Goal: Task Accomplishment & Management: Use online tool/utility

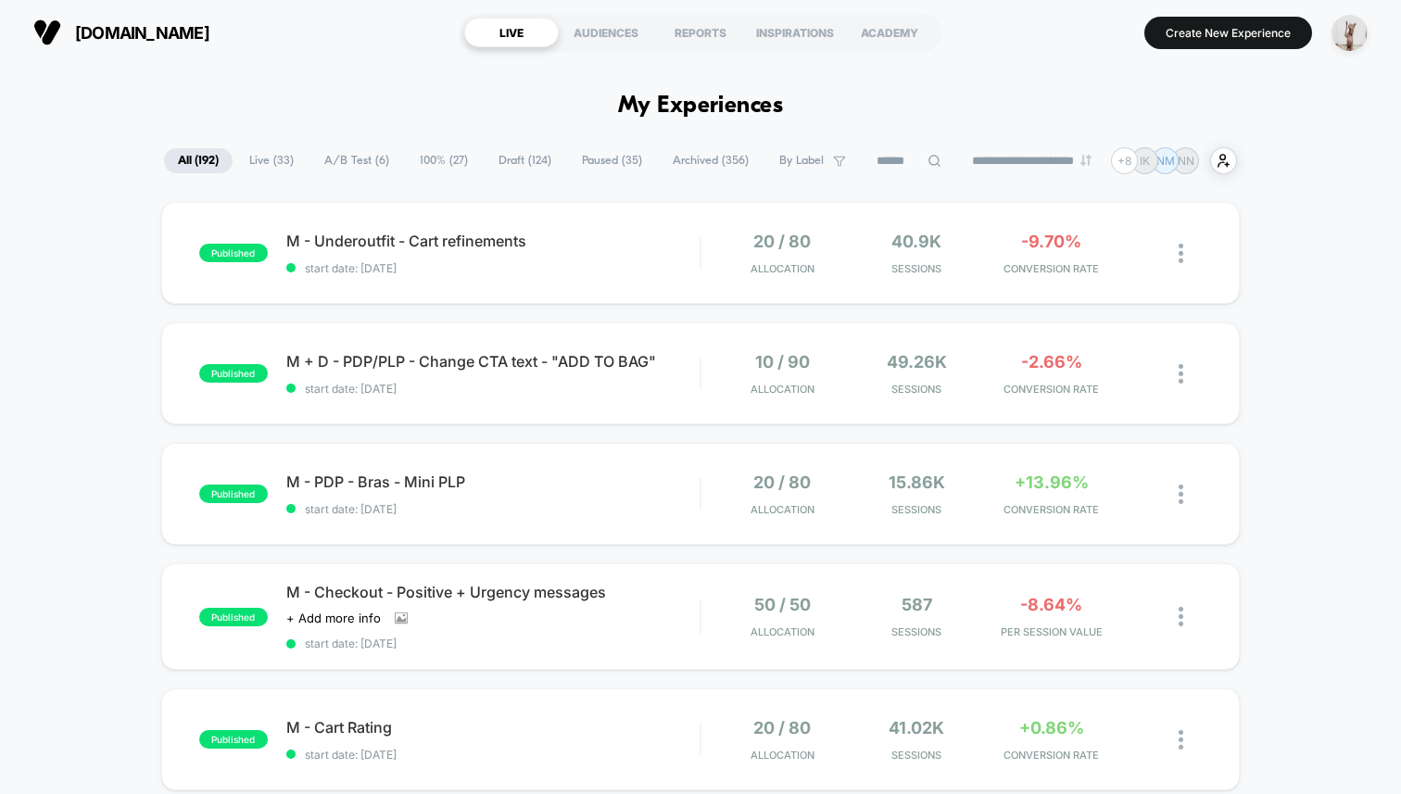
click at [381, 59] on div "[DOMAIN_NAME] LIVE AUDIENCES REPORTS INSPIRATIONS ACADEMY Create New Experience" at bounding box center [700, 32] width 1401 height 65
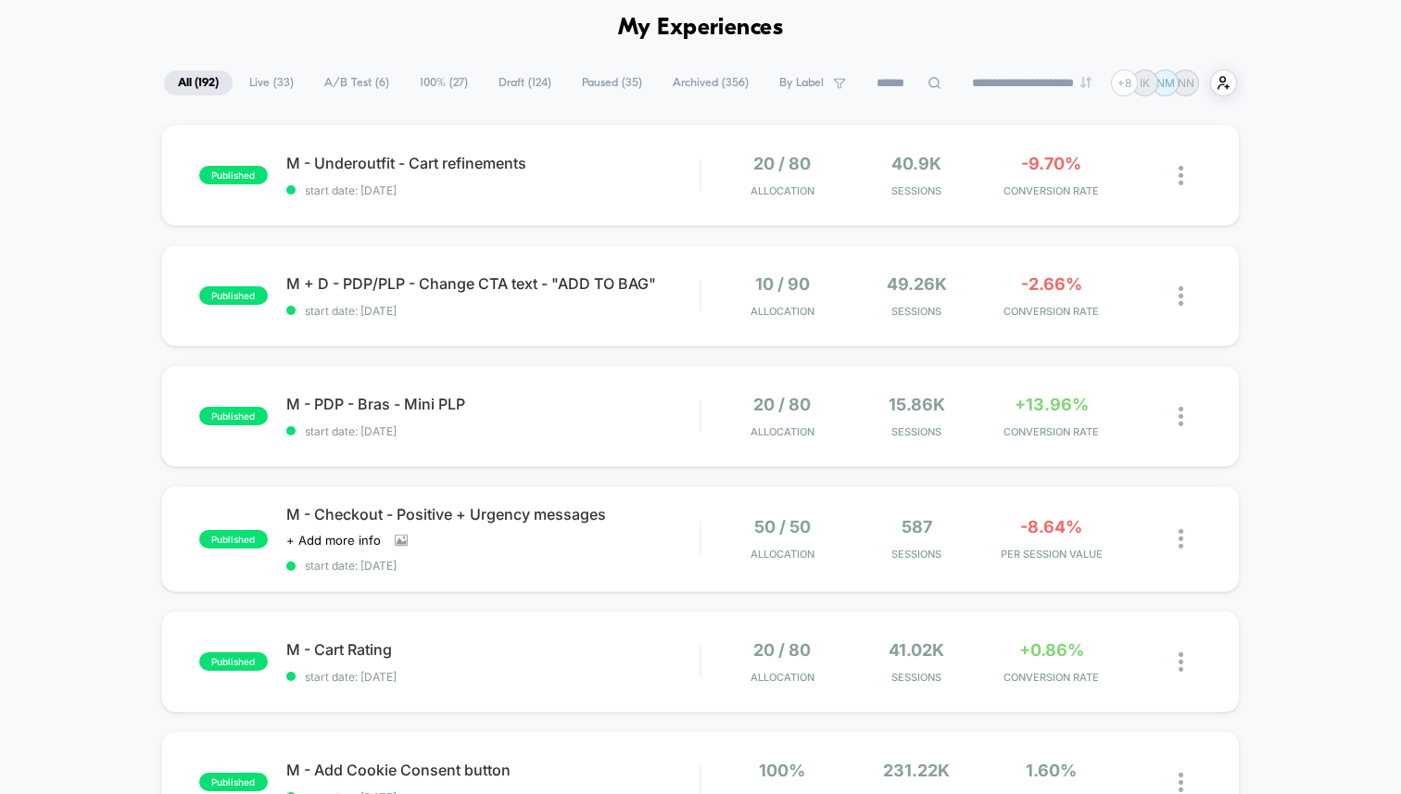
click at [516, 74] on span "Draft ( 124 )" at bounding box center [525, 82] width 81 height 25
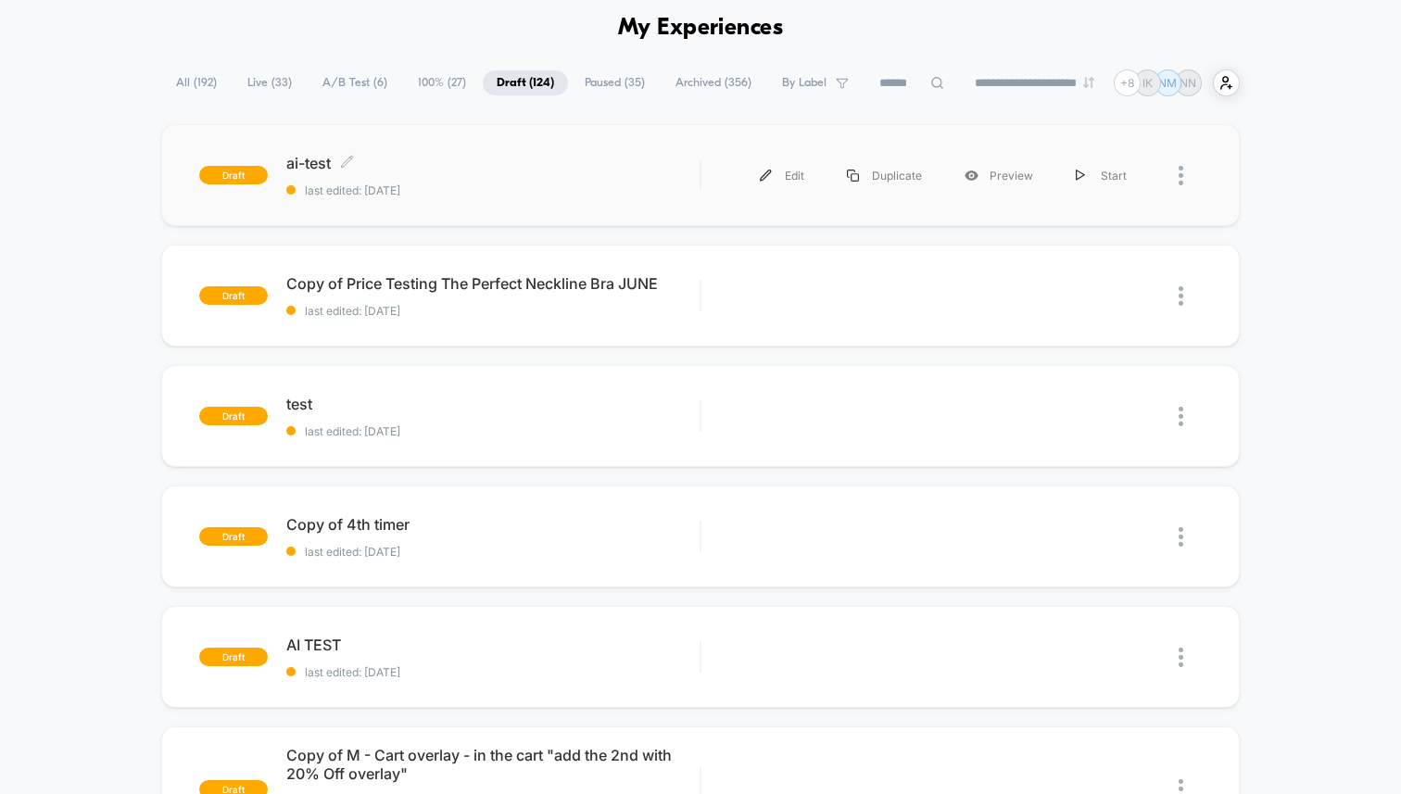
click at [376, 180] on div "ai-test Click to edit experience details Click to edit experience details last …" at bounding box center [492, 176] width 413 height 44
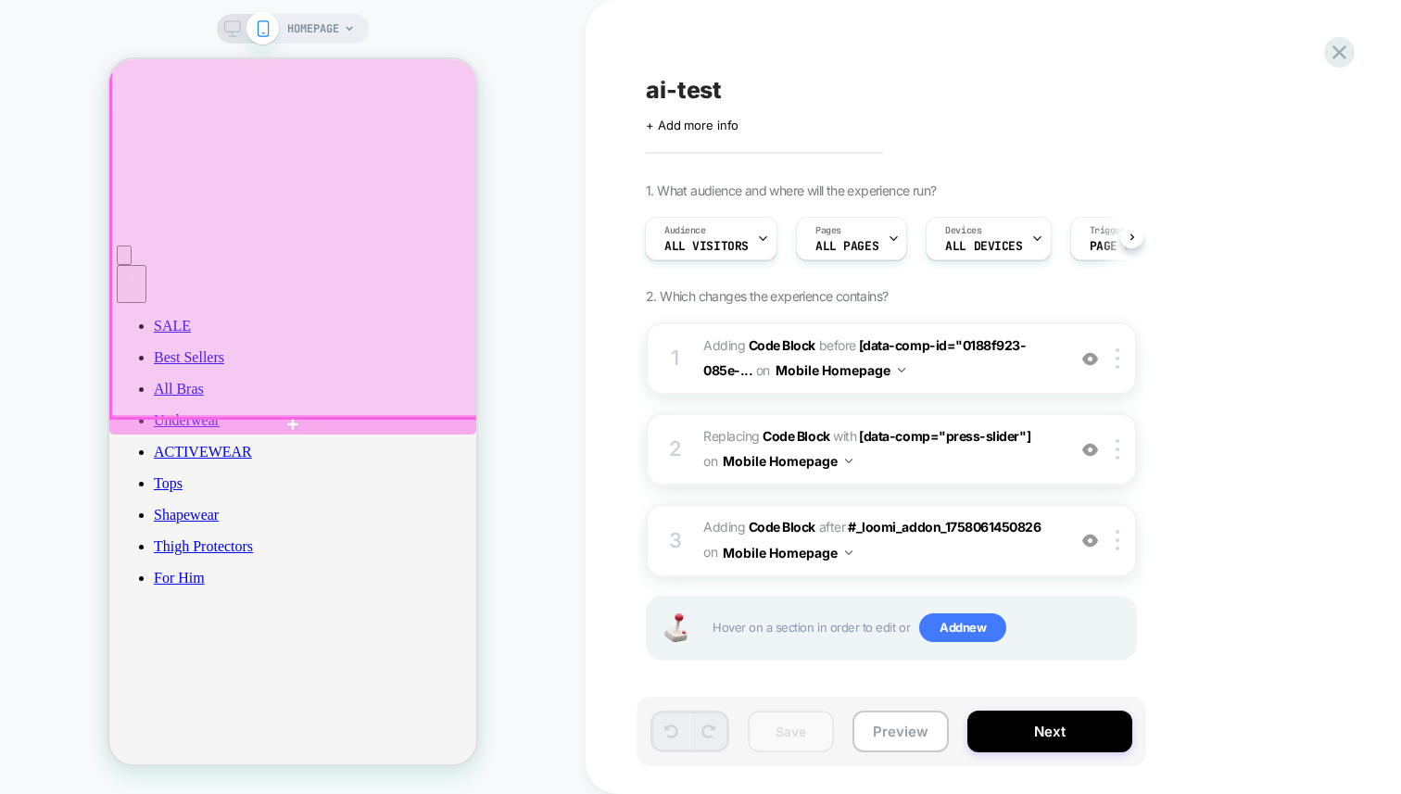
scroll to position [213, 0]
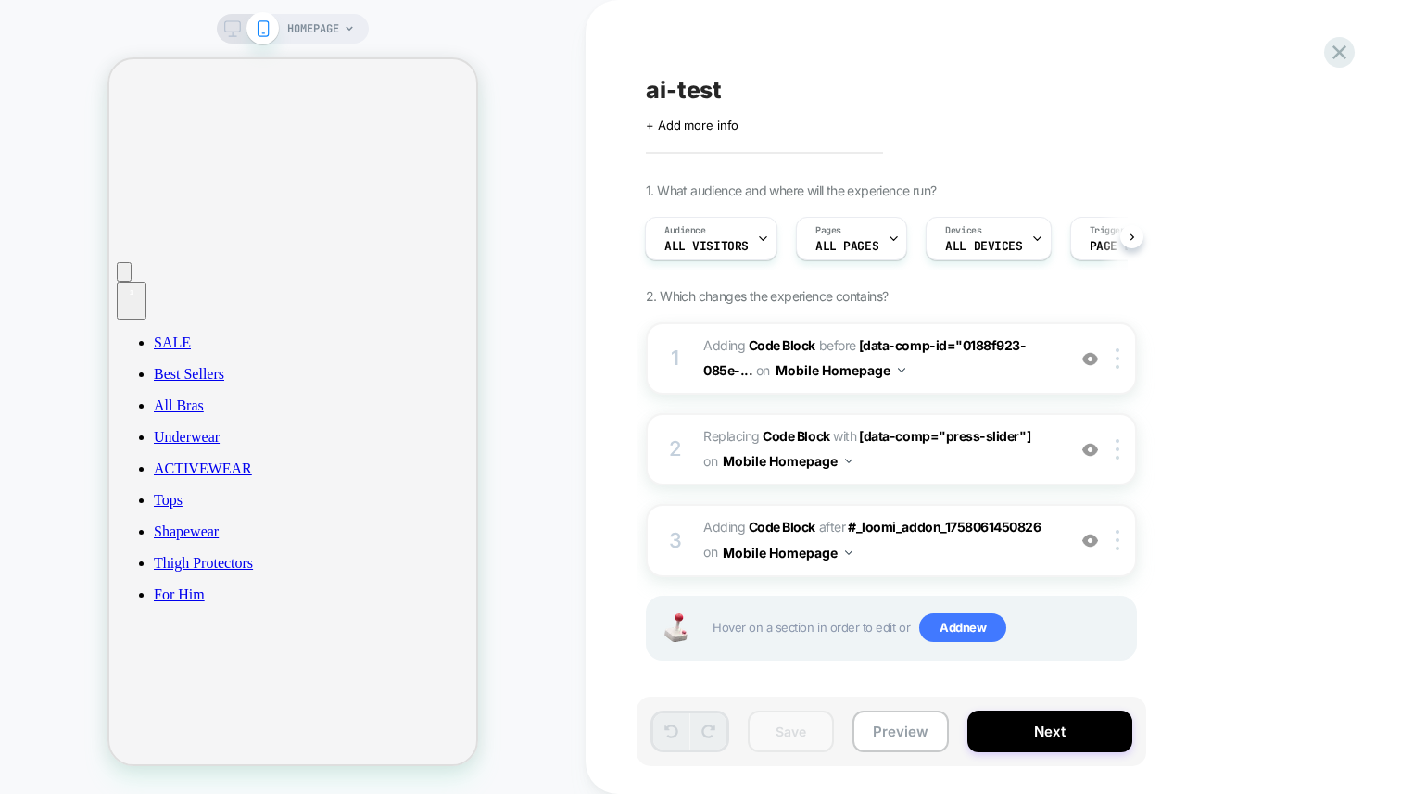
click at [563, 420] on div "HOMEPAGE" at bounding box center [293, 397] width 586 height 757
